Goal: Information Seeking & Learning: Learn about a topic

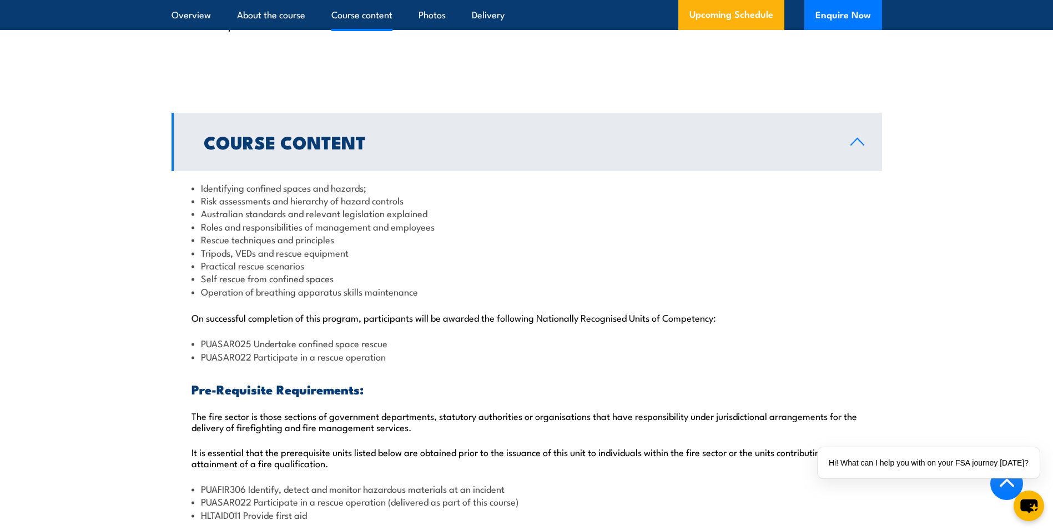
scroll to position [944, 0]
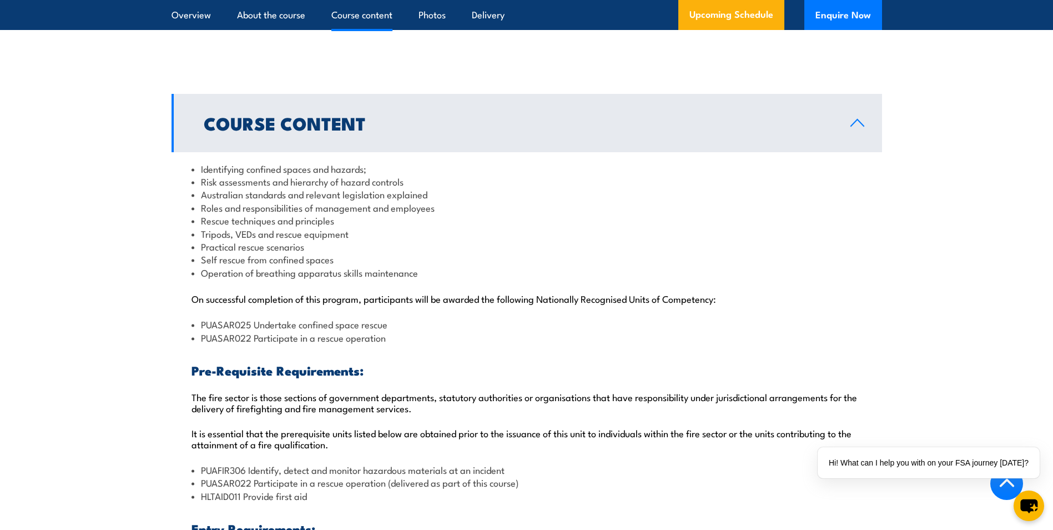
click at [209, 162] on li "Identifying confined spaces and hazards;" at bounding box center [527, 168] width 671 height 13
drag, startPoint x: 200, startPoint y: 143, endPoint x: 210, endPoint y: 143, distance: 9.5
click at [207, 162] on li "Identifying confined spaces and hazards;" at bounding box center [527, 168] width 671 height 13
drag, startPoint x: 210, startPoint y: 143, endPoint x: 183, endPoint y: 150, distance: 28.1
click at [198, 162] on li "Identifying confined spaces and hazards;" at bounding box center [527, 168] width 671 height 13
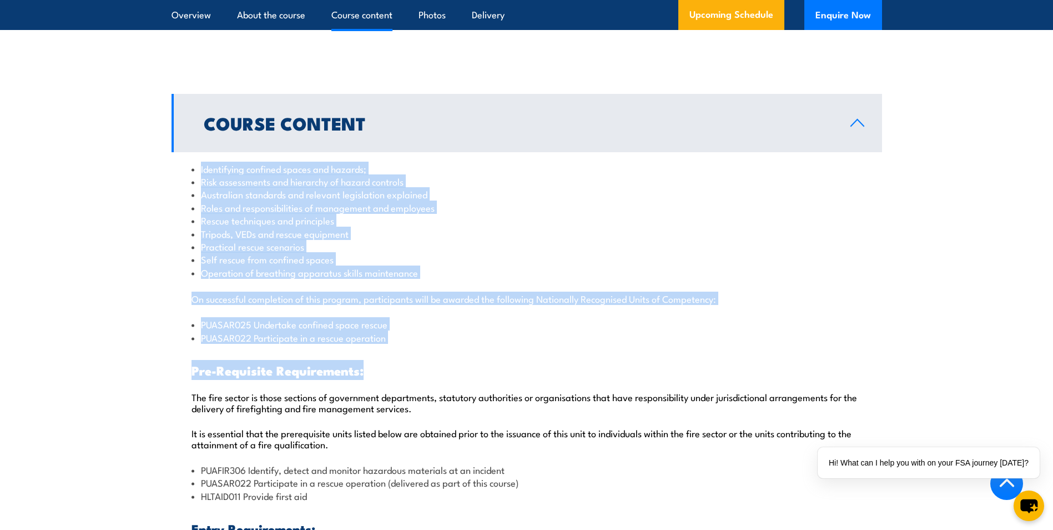
drag, startPoint x: 201, startPoint y: 144, endPoint x: 440, endPoint y: 318, distance: 295.6
click at [440, 318] on div "Identifying confined spaces and hazards; Risk assessments and hierarchy of haza…" at bounding box center [527, 438] width 711 height 572
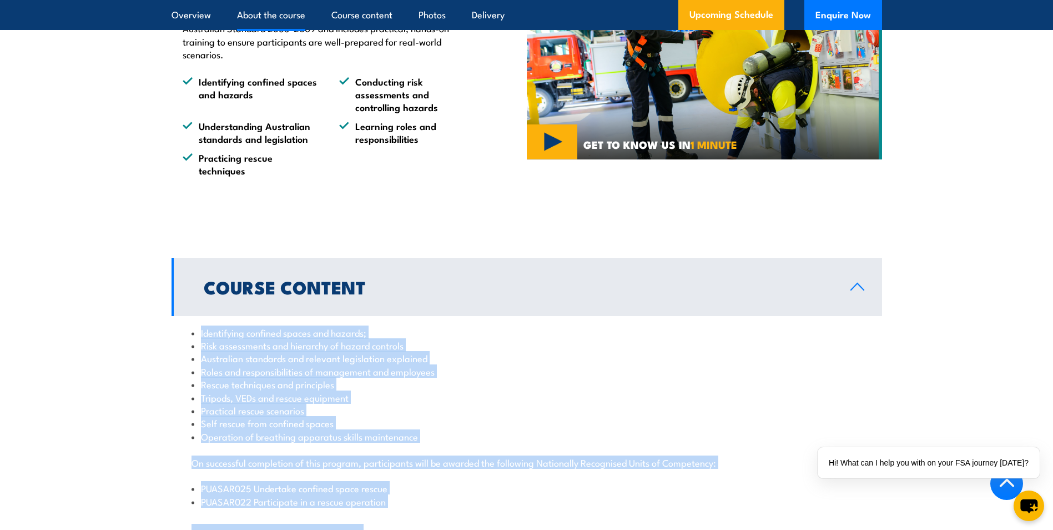
scroll to position [777, 0]
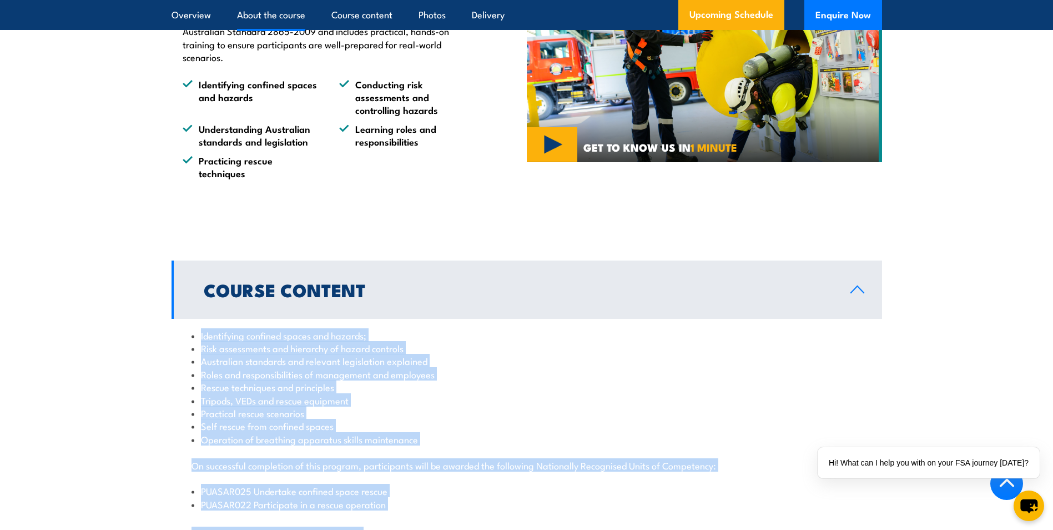
click at [371, 406] on li "Practical rescue scenarios" at bounding box center [527, 412] width 671 height 13
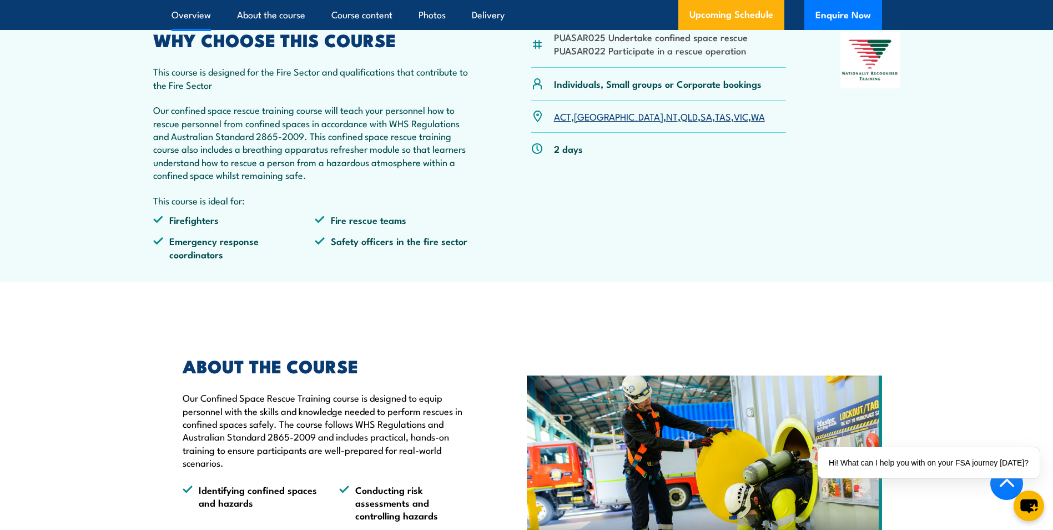
scroll to position [278, 0]
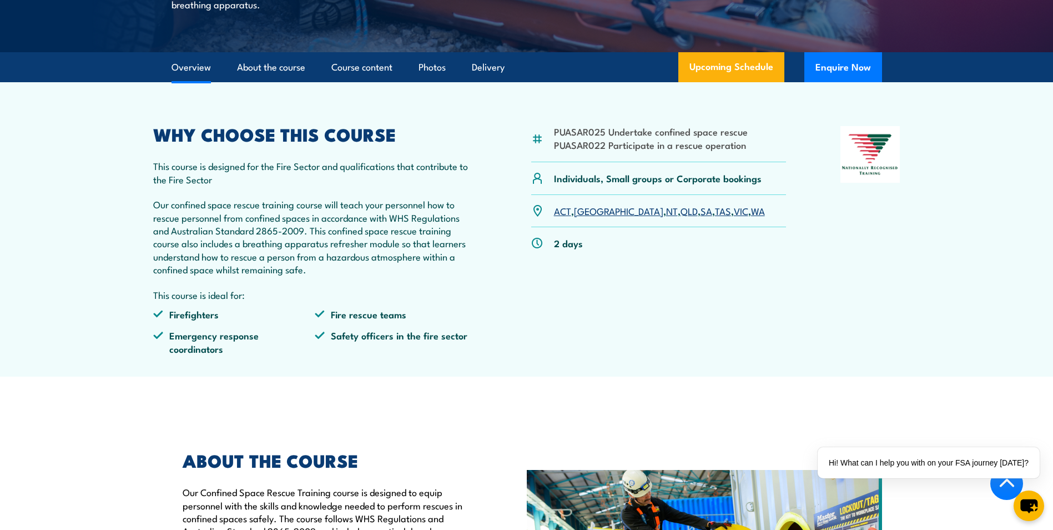
click at [585, 211] on link "NSW" at bounding box center [618, 210] width 89 height 13
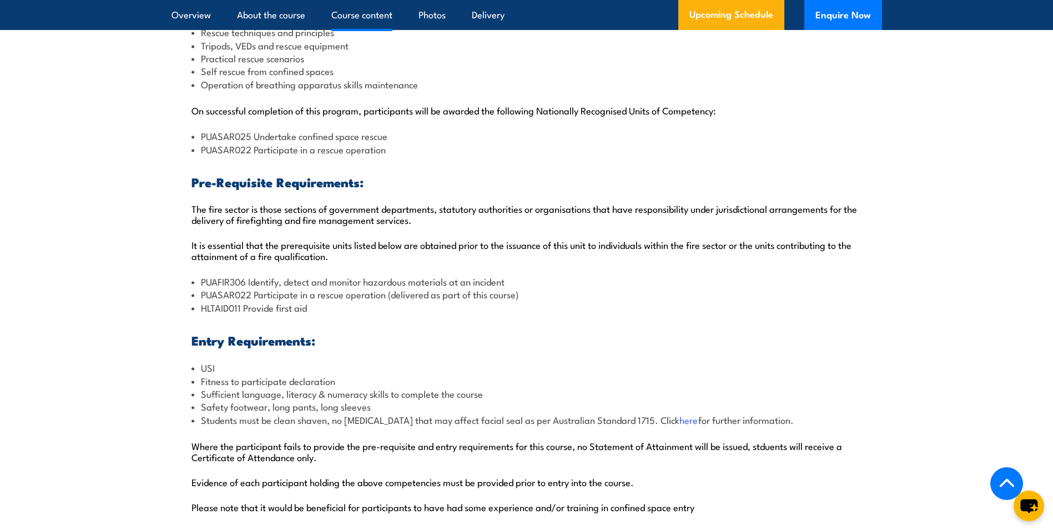
scroll to position [1129, 0]
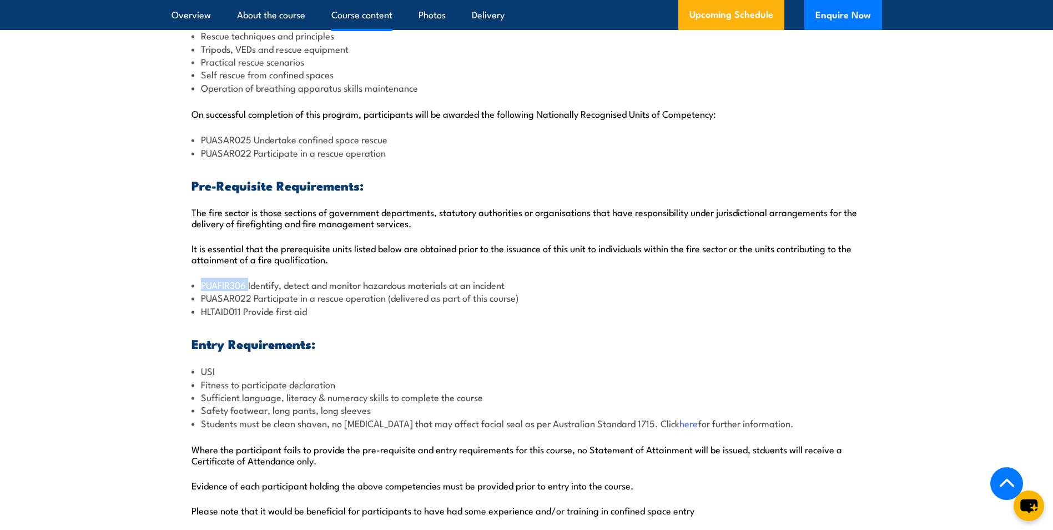
drag, startPoint x: 202, startPoint y: 257, endPoint x: 248, endPoint y: 258, distance: 46.7
click at [248, 278] on li "PUAFIR306 Identify, detect and monitor hazardous materials at an incident" at bounding box center [527, 284] width 671 height 13
drag, startPoint x: 248, startPoint y: 258, endPoint x: 233, endPoint y: 261, distance: 15.8
copy li "PUAFIR306"
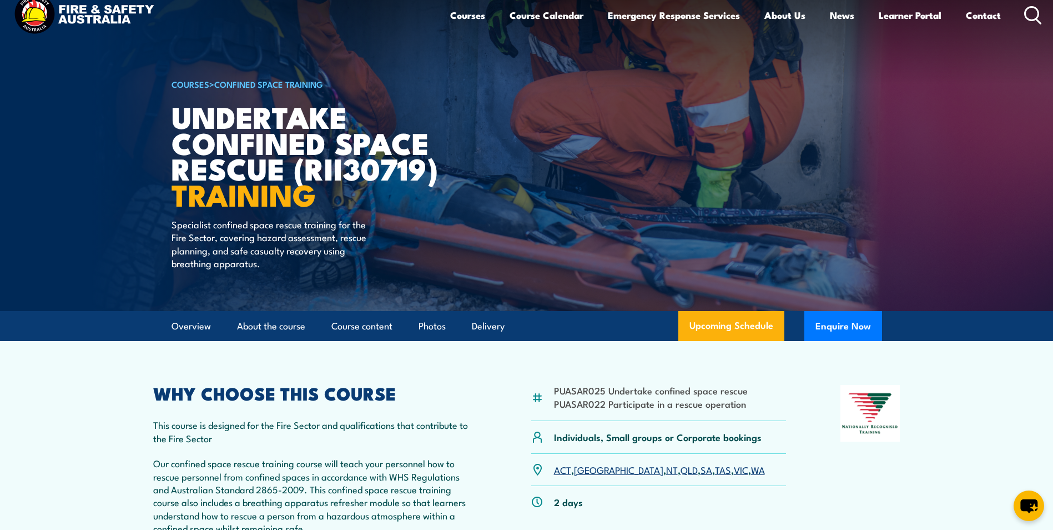
scroll to position [0, 0]
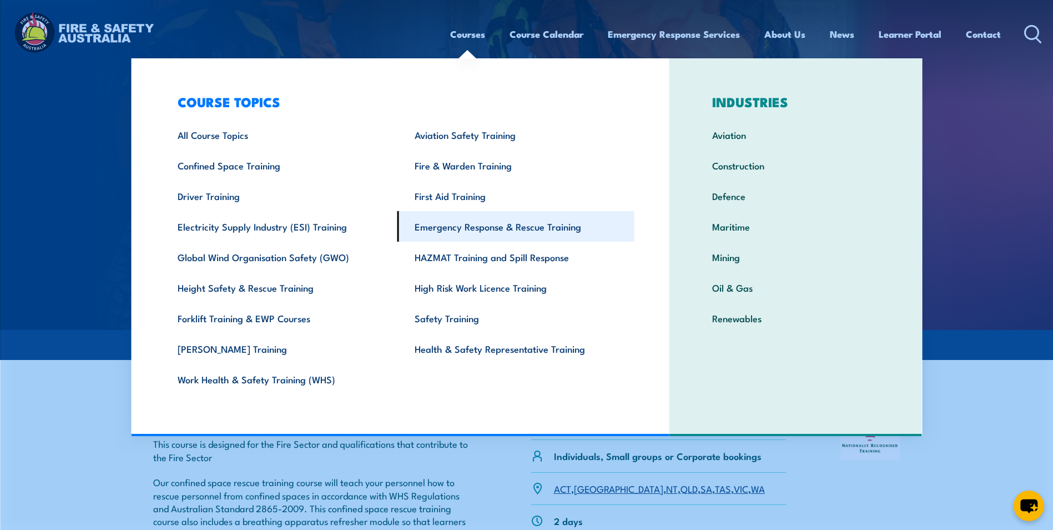
click at [452, 228] on link "Emergency Response & Rescue Training" at bounding box center [516, 226] width 237 height 31
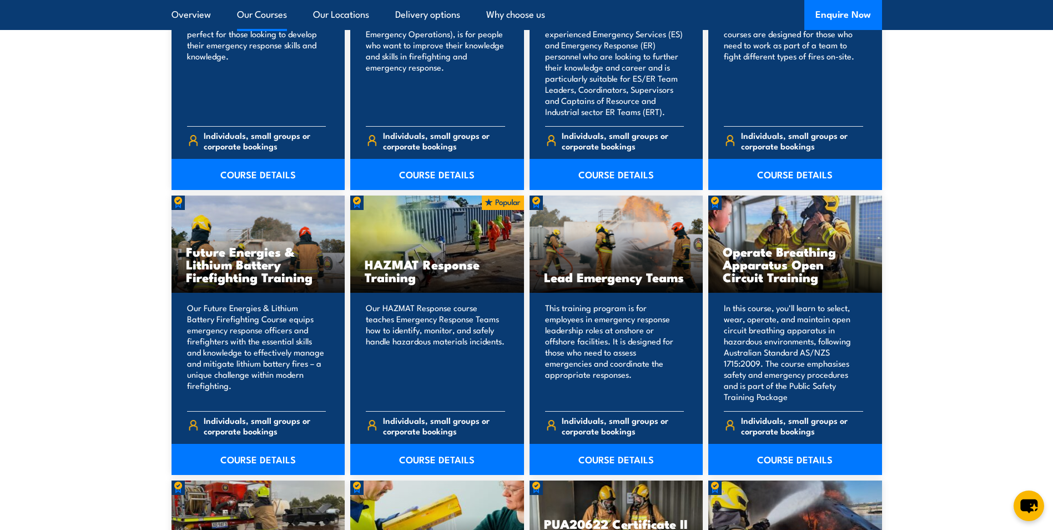
scroll to position [1222, 0]
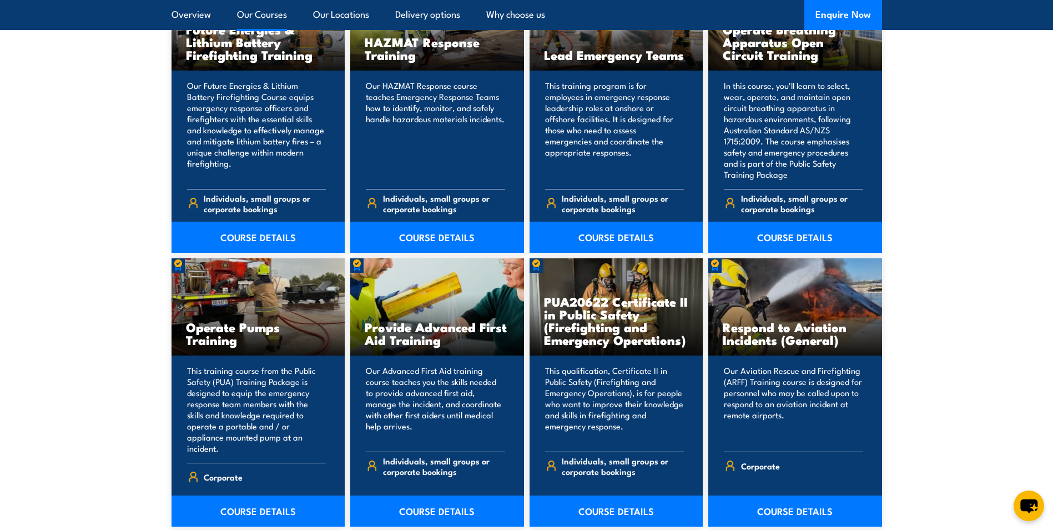
click at [607, 336] on h3 "PUA20622 Certificate II in Public Safety (Firefighting and Emergency Operations)" at bounding box center [616, 320] width 145 height 51
click at [603, 495] on link "COURSE DETAILS" at bounding box center [617, 510] width 174 height 31
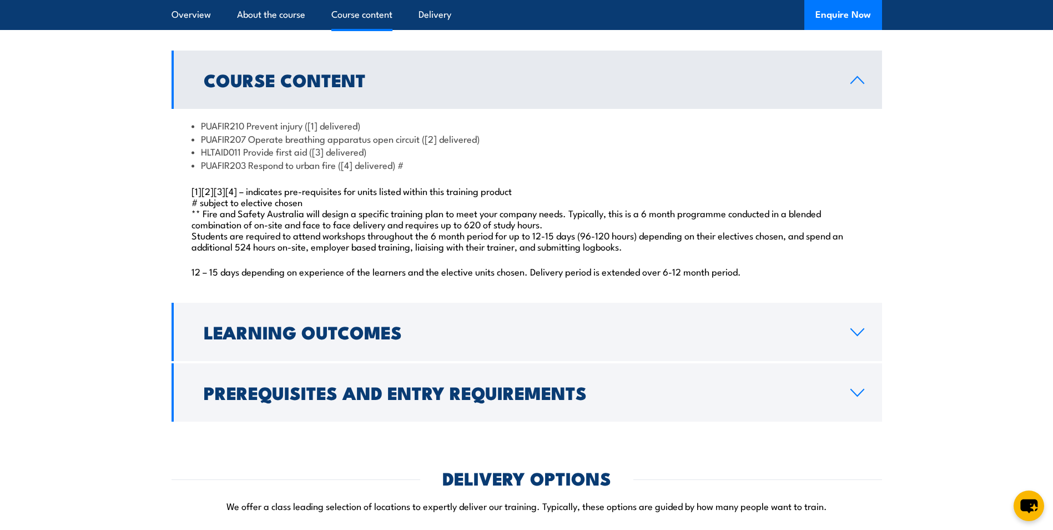
scroll to position [999, 0]
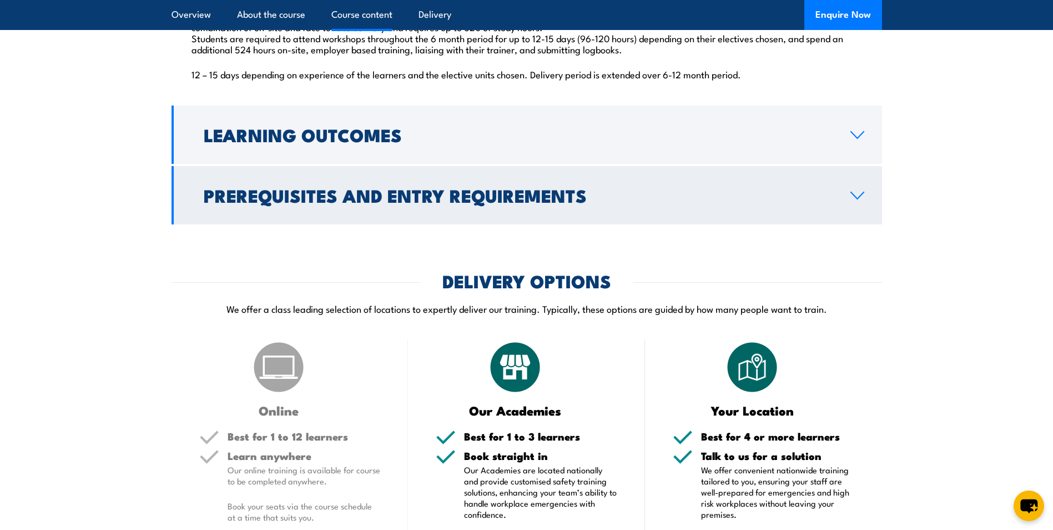
click at [681, 211] on link "Prerequisites and Entry Requirements" at bounding box center [527, 195] width 711 height 58
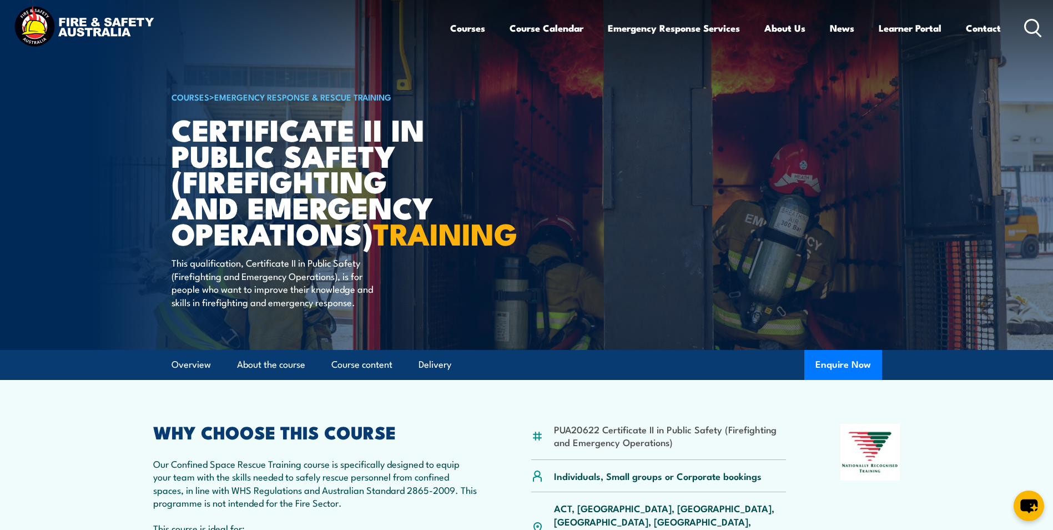
scroll to position [0, 0]
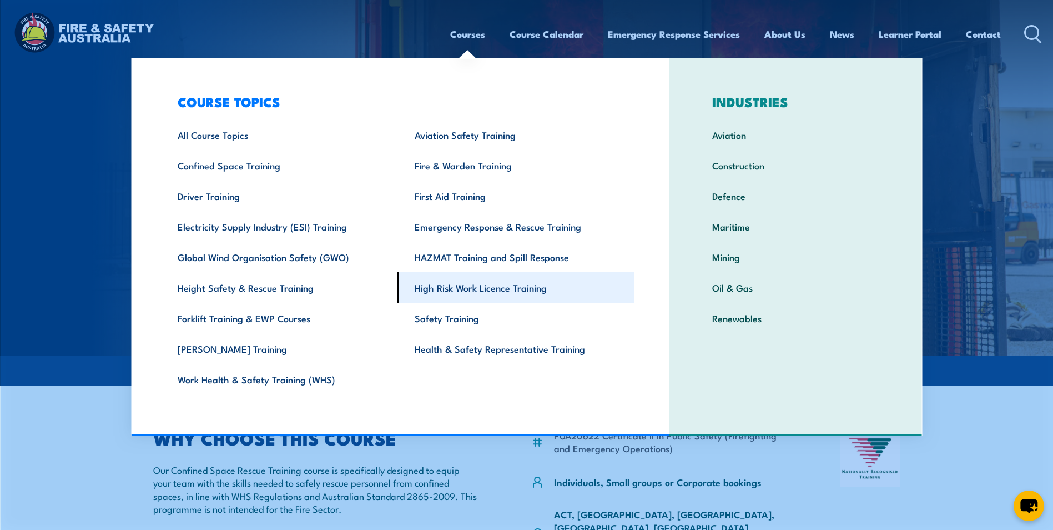
click at [465, 293] on link "High Risk Work Licence Training" at bounding box center [516, 287] width 237 height 31
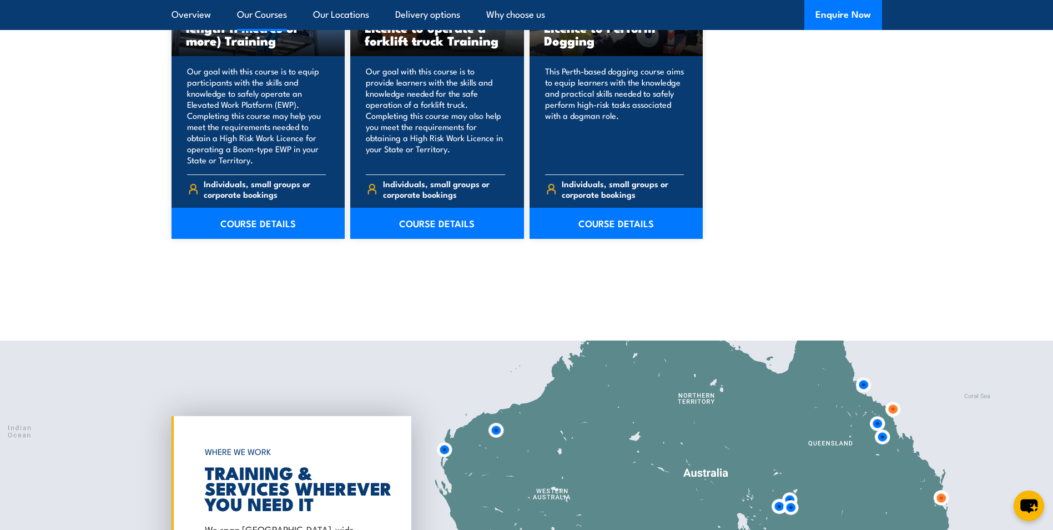
scroll to position [888, 0]
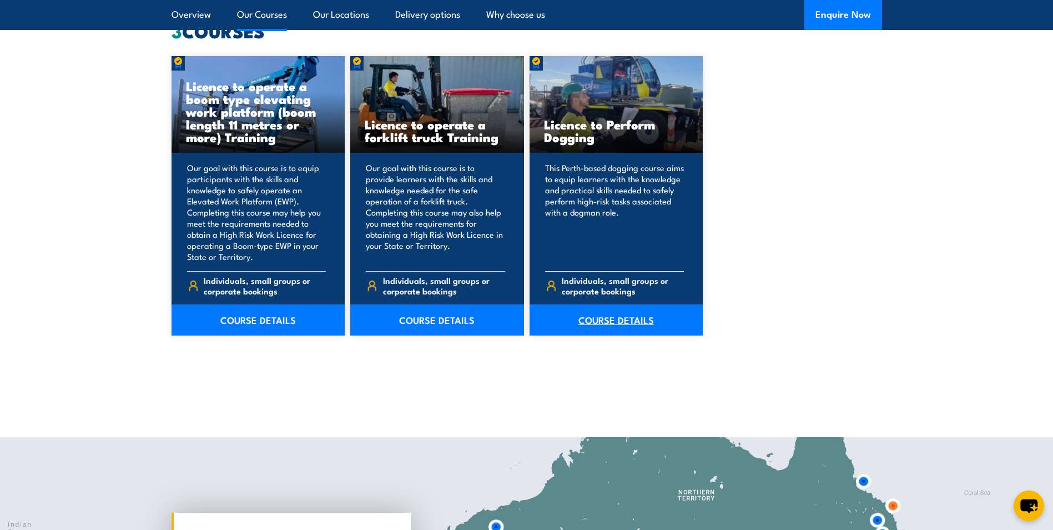
click at [619, 315] on link "COURSE DETAILS" at bounding box center [617, 319] width 174 height 31
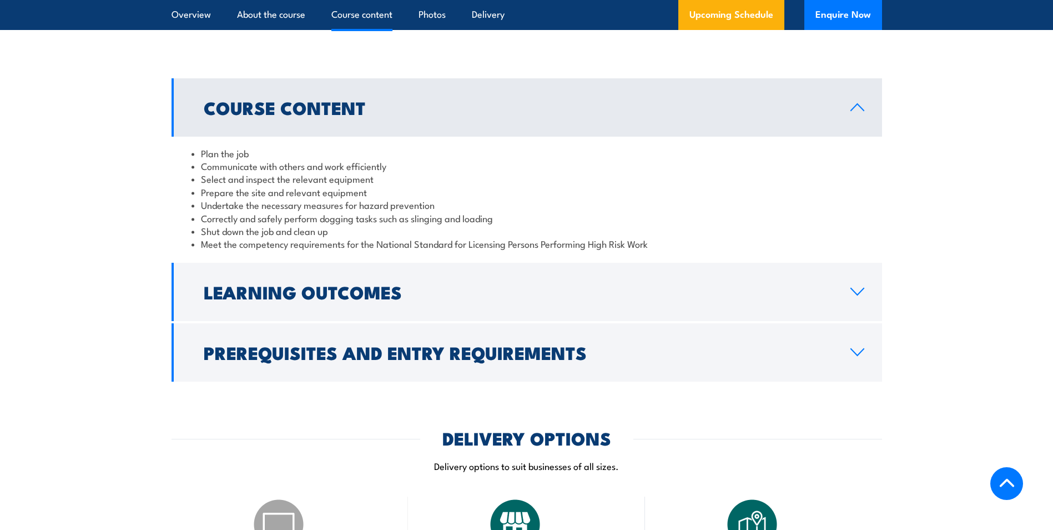
scroll to position [833, 0]
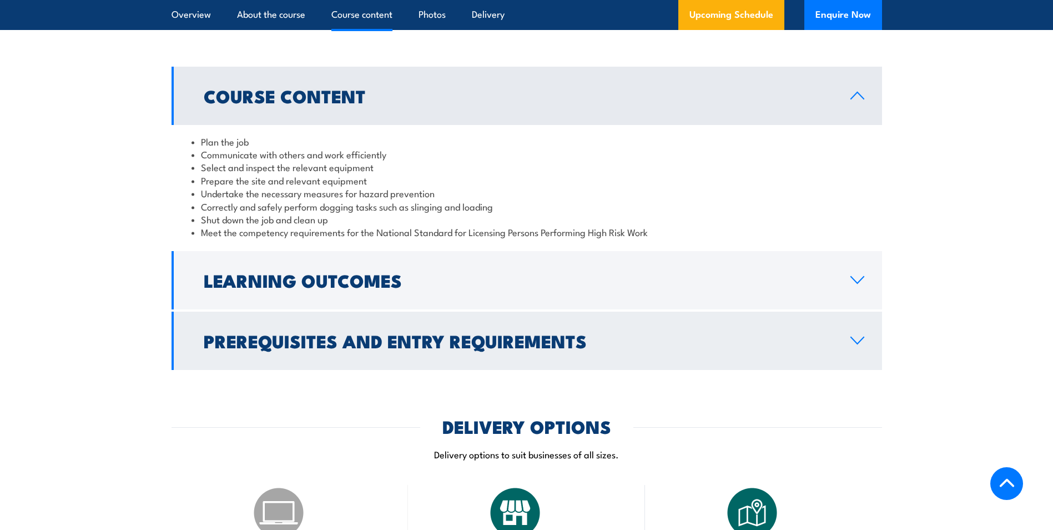
click at [640, 348] on h2 "Prerequisites and Entry Requirements" at bounding box center [518, 341] width 629 height 16
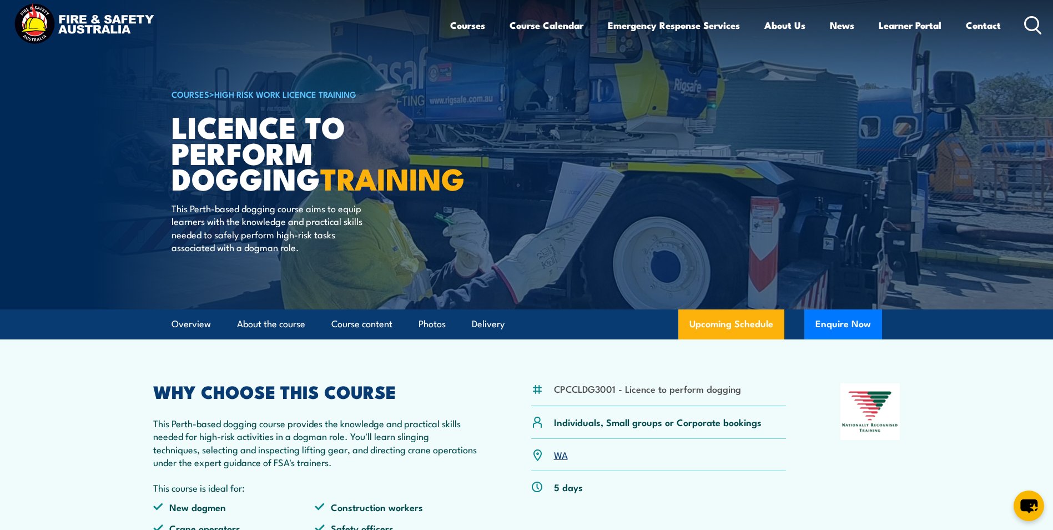
scroll to position [0, 0]
